Goal: Information Seeking & Learning: Learn about a topic

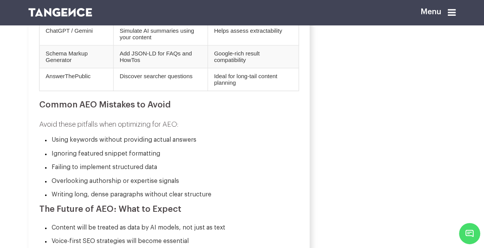
scroll to position [1788, 0]
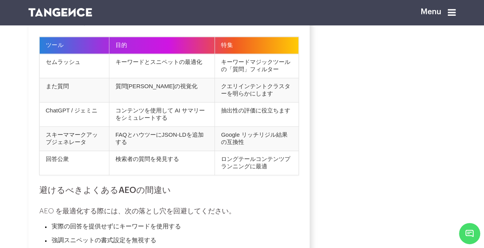
drag, startPoint x: 300, startPoint y: 56, endPoint x: 304, endPoint y: 118, distance: 62.2
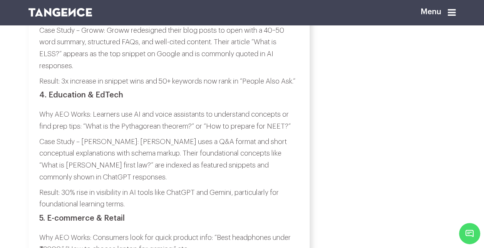
scroll to position [2497, 0]
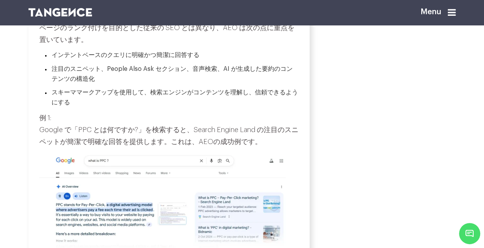
scroll to position [679, 0]
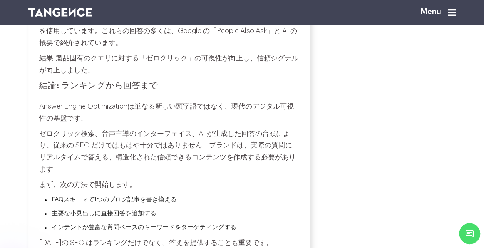
scroll to position [2925, 0]
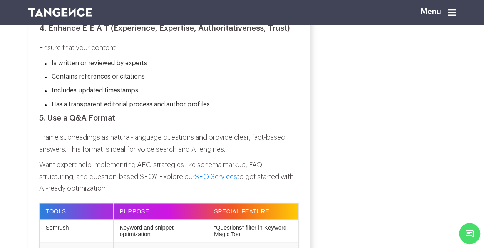
scroll to position [1623, 0]
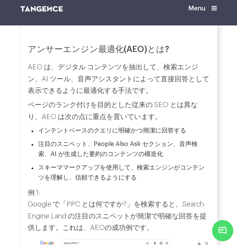
scroll to position [541, 0]
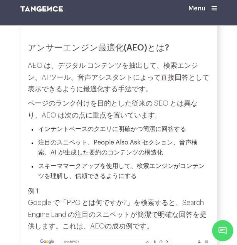
click at [98, 145] on li "注目のスニペット、People Also Ask セクション、音声検索、AI が生成した要約のコンテンツの構造化" at bounding box center [120, 148] width 178 height 20
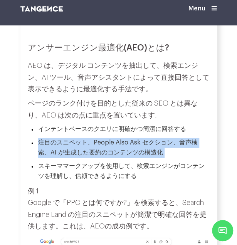
click at [98, 145] on li "注目のスニペット、People Also Ask セクション、音声検索、AI が生成した要約のコンテンツの構造化" at bounding box center [120, 148] width 178 height 20
click at [92, 145] on li "注目のスニペット、People Also Ask セクション、音声検索、AI が生成した要約のコンテンツの構造化" at bounding box center [120, 148] width 178 height 20
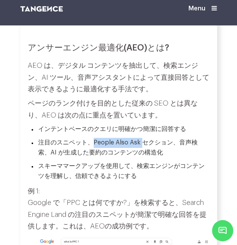
drag, startPoint x: 92, startPoint y: 145, endPoint x: 140, endPoint y: 141, distance: 48.0
click at [140, 141] on ul "インテントベースのクエリに明確かつ簡潔に回答する 注目のスニペット、People Also Ask セクション、音声検索、AI が生成した要約のコンテンツの構…" at bounding box center [119, 152] width 182 height 57
click at [76, 148] on li "注目のスニペット、People Also Ask セクション、音声検索、AI が生成した要約のコンテンツの構造化" at bounding box center [120, 148] width 178 height 20
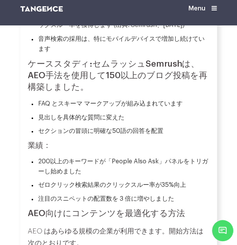
scroll to position [1014, 0]
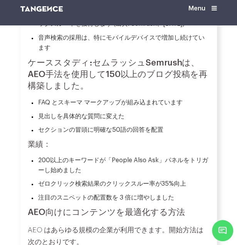
click at [70, 203] on li "注目のスニペットの配置数を 3 倍に増やしました" at bounding box center [120, 198] width 178 height 10
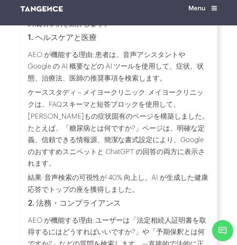
scroll to position [2390, 0]
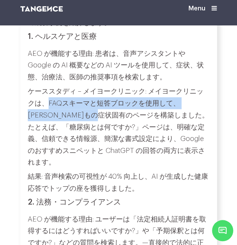
drag, startPoint x: 49, startPoint y: 107, endPoint x: 104, endPoint y: 115, distance: 56.4
click at [104, 115] on p "ケーススタディ – メイヨークリニック: メイヨークリニックは、FAQスキーマと短答ブロックを使用して、何百もの症状固有のページを構築しました。たとえば、「糖…" at bounding box center [119, 126] width 182 height 82
copy p "FAQスキーマと短答ブロックを使用して、何百もの症状固有のページを構築"
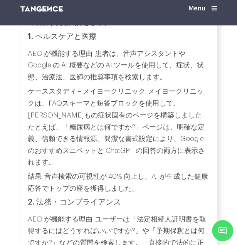
click at [101, 154] on p "ケーススタディ – メイヨークリニック: メイヨークリニックは、FAQスキーマと短答ブロックを使用して、何百もの症状固有のページを構築しました。たとえば、「糖…" at bounding box center [119, 126] width 182 height 82
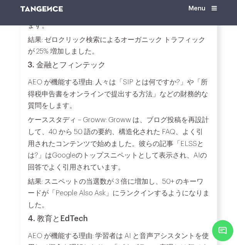
scroll to position [2693, 0]
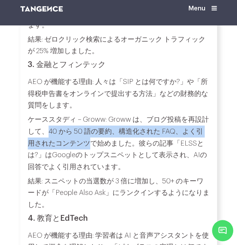
drag, startPoint x: 48, startPoint y: 124, endPoint x: 88, endPoint y: 134, distance: 41.3
click at [88, 134] on p "ケーススタディ – Groww: Groww は、ブログ投稿を再設計して、40 から 50 語の要約、構造化された FAQ、よく引用されたコンテンツで始めまし…" at bounding box center [119, 143] width 182 height 59
drag, startPoint x: 88, startPoint y: 134, endPoint x: 71, endPoint y: 129, distance: 17.7
click at [71, 129] on p "ケーススタディ – Groww: Groww は、ブログ投稿を再設計して、40 から 50 語の要約、構造化された FAQ、よく引用されたコンテンツで始めまし…" at bounding box center [119, 143] width 182 height 59
click at [52, 127] on p "ケーススタディ – Groww: Groww は、ブログ投稿を再設計して、40 から 50 語の要約、構造化された FAQ、よく引用されたコンテンツで始めまし…" at bounding box center [119, 143] width 182 height 59
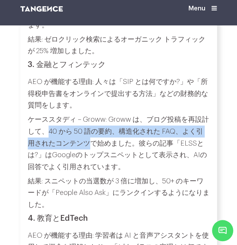
drag, startPoint x: 47, startPoint y: 126, endPoint x: 91, endPoint y: 132, distance: 44.3
click at [91, 132] on p "ケーススタディ – Groww: Groww は、ブログ投稿を再設計して、40 から 50 語の要約、構造化された FAQ、よく引用されたコンテンツで始めまし…" at bounding box center [119, 143] width 182 height 59
copy p "40 から 50 語の要約、構造化された FAQ、よく引用されたコンテンツ"
click at [58, 125] on p "ケーススタディ – Groww: Groww は、ブログ投稿を再設計して、40 から 50 語の要約、構造化された FAQ、よく引用されたコンテンツで始めまし…" at bounding box center [119, 143] width 182 height 59
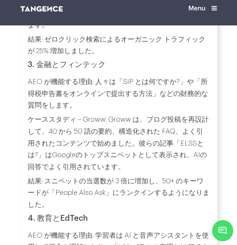
click at [59, 134] on p "ケーススタディ – Groww: Groww は、ブログ投稿を再設計して、40 から 50 語の要約、構造化された FAQ、よく引用されたコンテンツで始めまし…" at bounding box center [119, 143] width 182 height 59
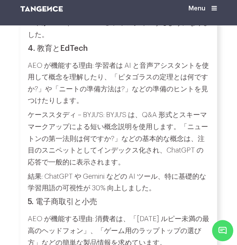
scroll to position [2763, 0]
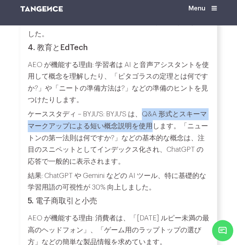
drag, startPoint x: 142, startPoint y: 93, endPoint x: 150, endPoint y: 107, distance: 16.2
click at [150, 108] on p "ケーススタディ – BYJU'S: BYJU'S は、Q&A 形式とスキーマ マークアップによる短い概念説明を使用します。「ニュートンの第一法則は何ですか?」…" at bounding box center [119, 137] width 182 height 59
copy p "Q&A 形式とスキーマ マークアップによる短い概念説明を使用"
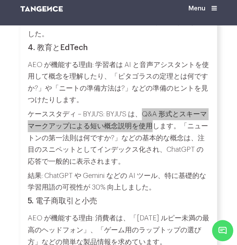
scroll to position [2748, 0]
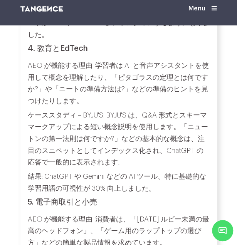
click at [49, 171] on p "結果: ChatGPT や Gemini などの AI ツール、特に基礎的な学習用語の可視性が 30% 向上しました。" at bounding box center [119, 182] width 182 height 23
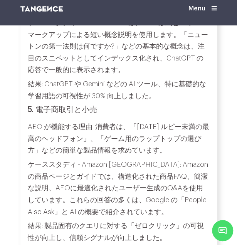
scroll to position [2887, 0]
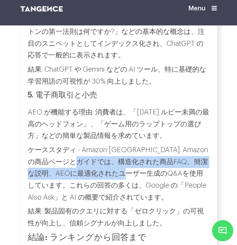
drag, startPoint x: 104, startPoint y: 131, endPoint x: 144, endPoint y: 145, distance: 43.4
click at [144, 145] on p "ケーススタディ - Amazon India: Amazonの商品ページとガイドでは、構造化された商品FAQ、簡潔な説明、AEOに最適化されたユーザー生成のQ…" at bounding box center [119, 173] width 182 height 59
copy p "商品FAQ、簡潔な説明、AEOに最適化されたユーザー生成のQ&Aを使用"
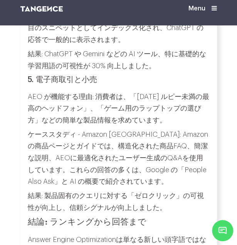
scroll to position [2846, 0]
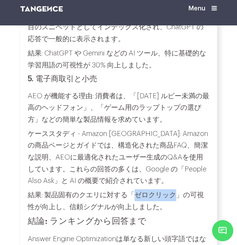
drag, startPoint x: 137, startPoint y: 174, endPoint x: 174, endPoint y: 177, distance: 37.5
click at [174, 189] on p "結果: 製品固有のクエリに対する「ゼロクリック」の可視性が向上し、信頼シグナルが向上しました。" at bounding box center [119, 200] width 182 height 23
click at [146, 189] on p "結果: 製品固有のクエリに対する「ゼロクリック」の可視性が向上し、信頼シグナルが向上しました。" at bounding box center [119, 200] width 182 height 23
click at [107, 159] on p "ケーススタディ - Amazon India: Amazonの商品ページとガイドでは、構造化された商品FAQ、簡潔な説明、AEOに最適化されたユーザー生成のQ…" at bounding box center [119, 157] width 182 height 59
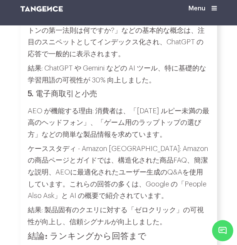
scroll to position [2831, 0]
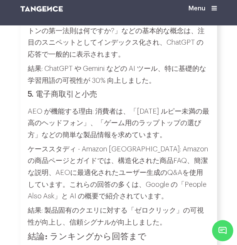
click at [72, 173] on p "ケーススタディ - Amazon India: Amazonの商品ページとガイドでは、構造化された商品FAQ、簡潔な説明、AEOに最適化されたユーザー生成のQ…" at bounding box center [119, 172] width 182 height 59
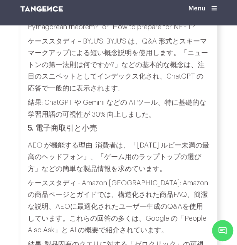
scroll to position [2880, 0]
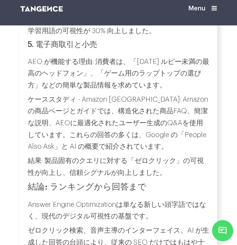
click at [146, 181] on h2 "結論: ランキングから回答まで" at bounding box center [119, 187] width 182 height 12
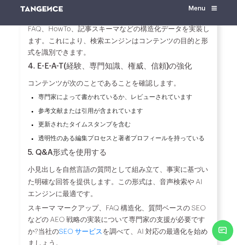
scroll to position [1593, 0]
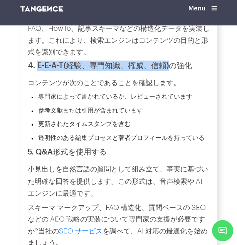
drag, startPoint x: 36, startPoint y: 75, endPoint x: 169, endPoint y: 73, distance: 132.9
click at [169, 71] on h3 "4. E-E-A-T(経験、専門知識、権威、信頼)の強化" at bounding box center [119, 65] width 182 height 10
copy h3 "E-E-A-T(経験、専門知識、権威、信頼)"
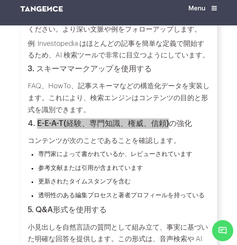
scroll to position [1554, 0]
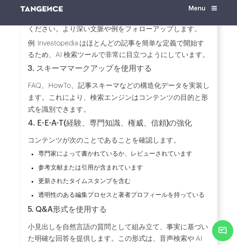
drag, startPoint x: 49, startPoint y: 157, endPoint x: 40, endPoint y: 181, distance: 25.5
click at [40, 173] on li "参考文献または引用が含まれています" at bounding box center [120, 168] width 178 height 10
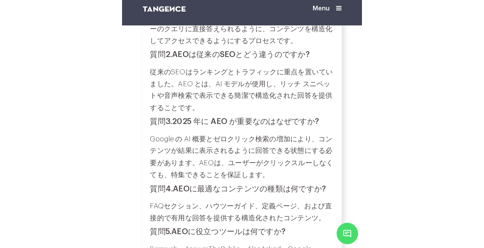
scroll to position [3478, 0]
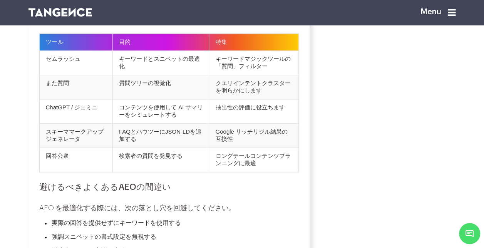
scroll to position [1871, 0]
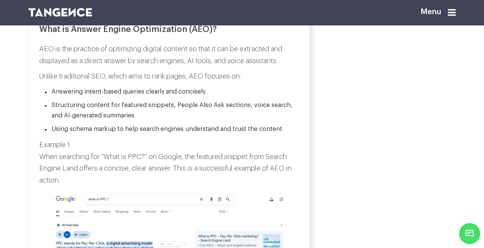
scroll to position [576, 0]
